Goal: Task Accomplishment & Management: Manage account settings

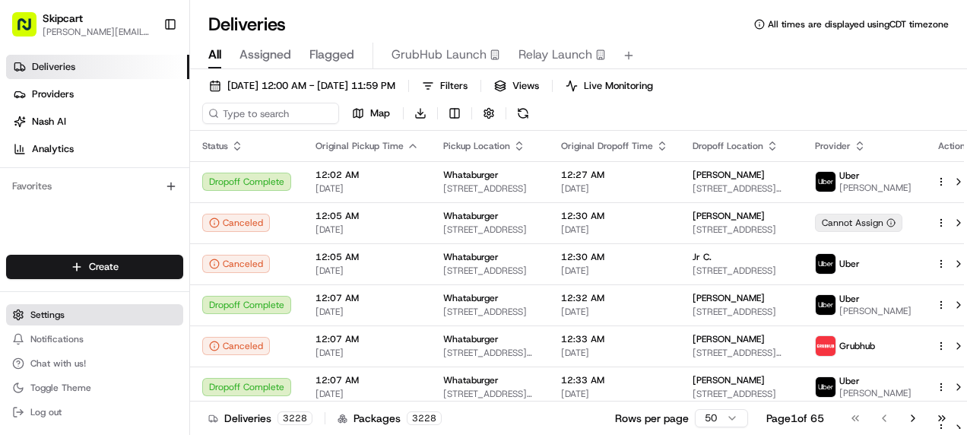
click at [27, 322] on button "Settings" at bounding box center [94, 314] width 177 height 21
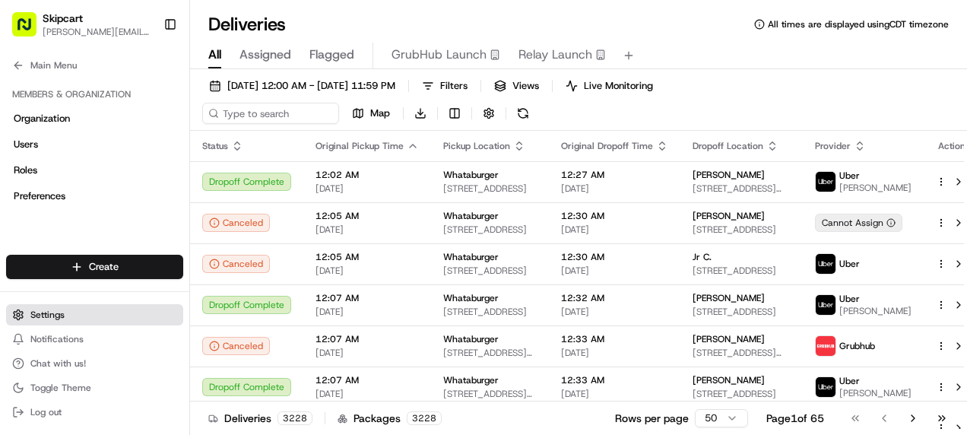
click at [75, 324] on button "Settings" at bounding box center [94, 314] width 177 height 21
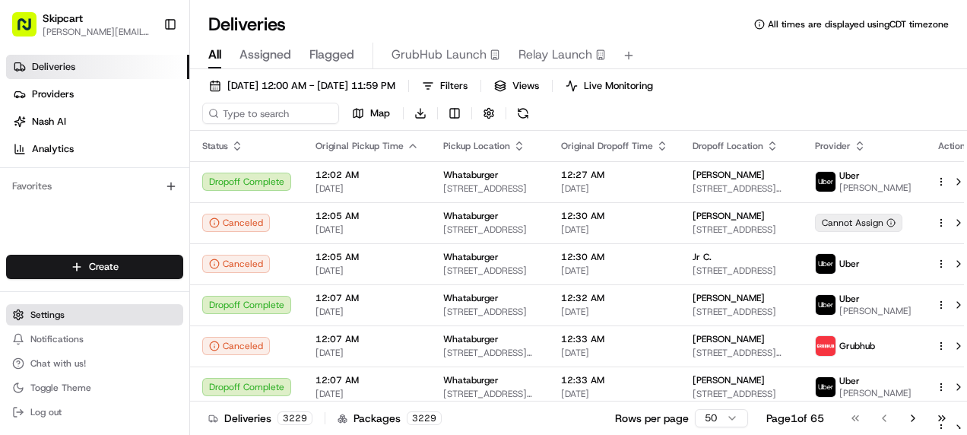
click at [75, 324] on button "Settings" at bounding box center [94, 314] width 177 height 21
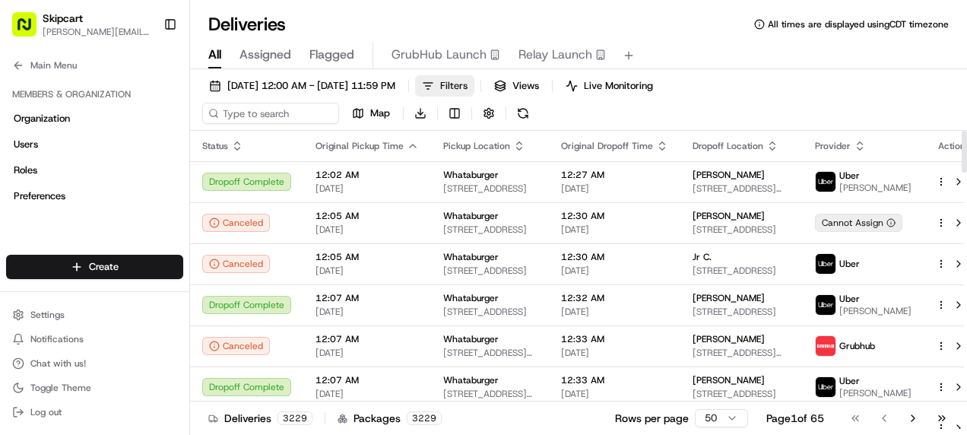
click at [475, 83] on button "Filters" at bounding box center [444, 85] width 59 height 21
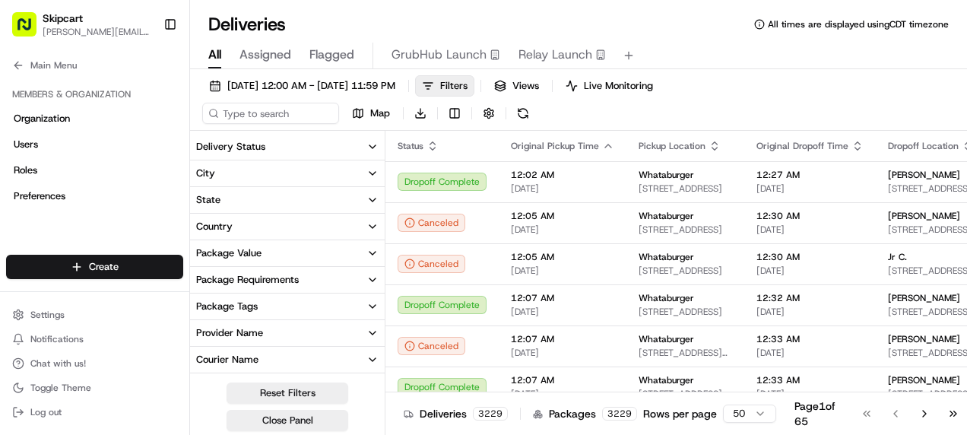
scroll to position [228, 0]
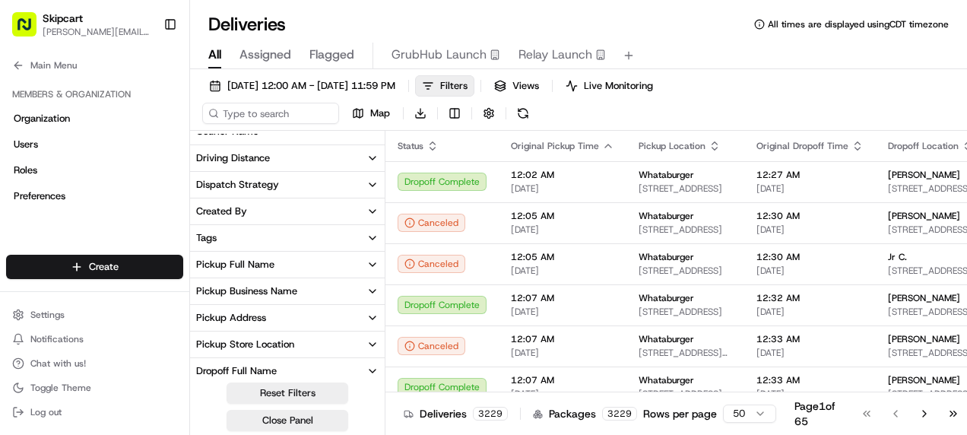
click at [373, 186] on icon "button" at bounding box center [373, 185] width 12 height 12
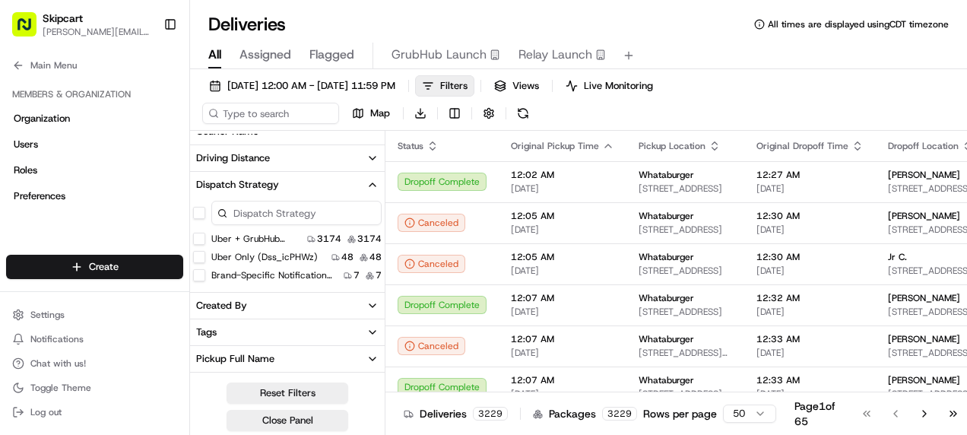
click at [684, 32] on div "Deliveries All times are displayed using CDT timezone" at bounding box center [578, 24] width 777 height 24
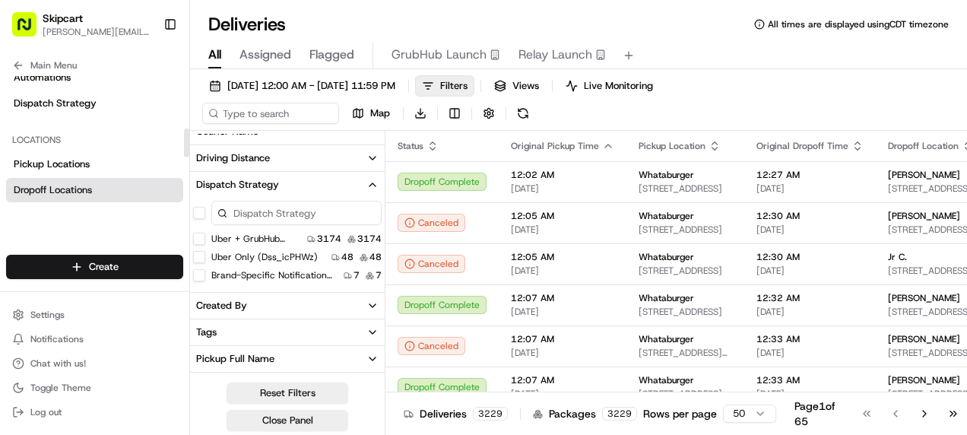
scroll to position [239, 0]
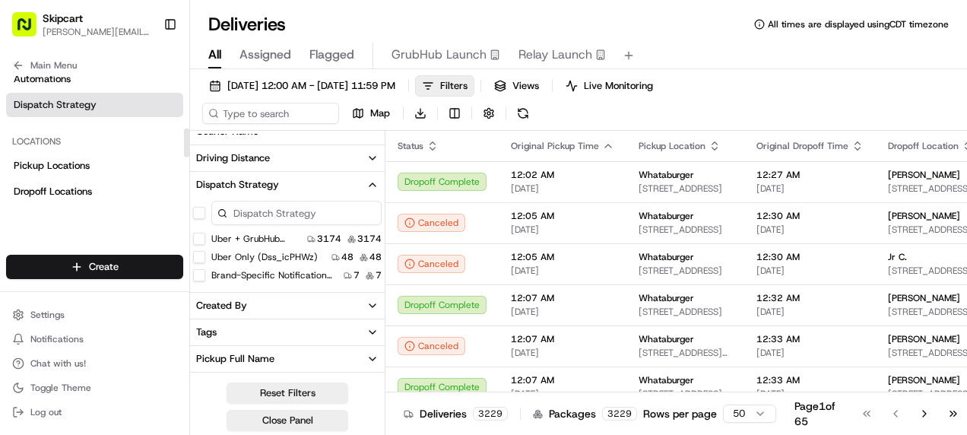
click at [58, 110] on span "Dispatch Strategy" at bounding box center [55, 105] width 83 height 14
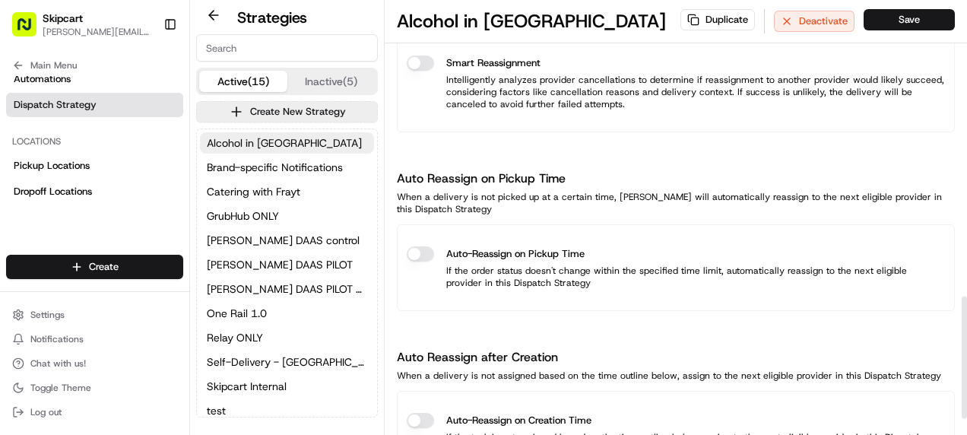
scroll to position [1107, 0]
